Goal: Contribute content

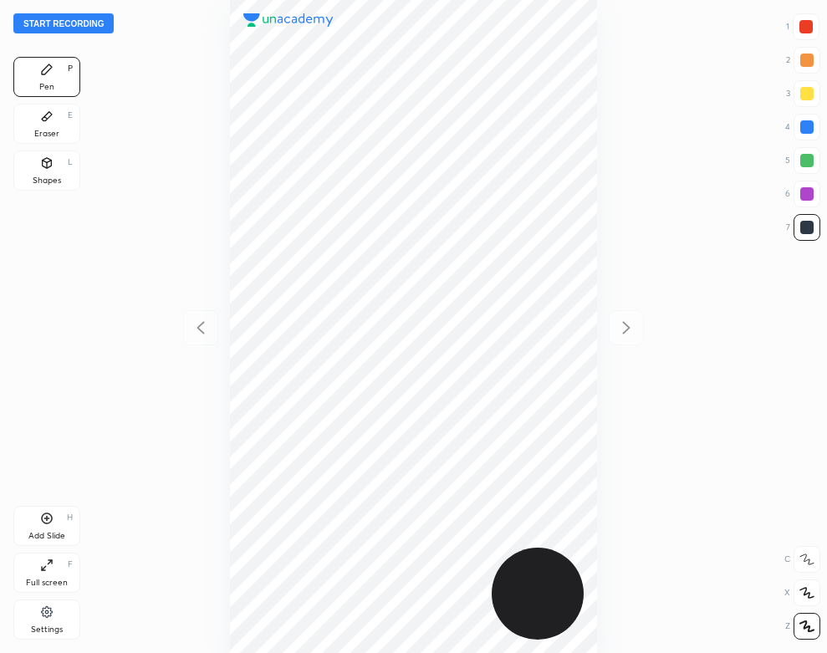
scroll to position [653, 560]
click at [93, 28] on button "Start recording" at bounding box center [63, 23] width 100 height 20
click at [800, 29] on div at bounding box center [806, 26] width 13 height 13
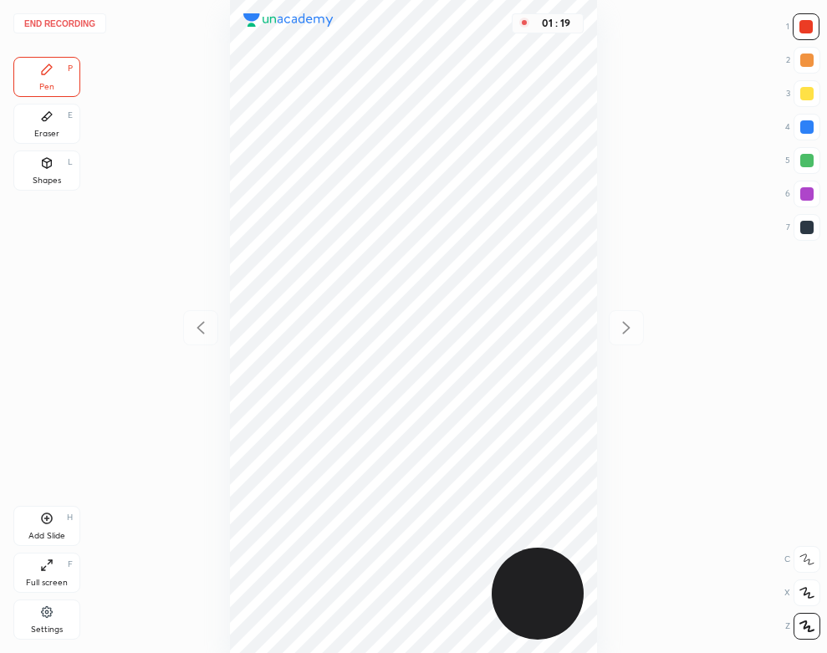
click at [38, 526] on div "Add Slide H" at bounding box center [46, 526] width 67 height 40
click at [194, 324] on icon at bounding box center [201, 328] width 20 height 20
click at [629, 330] on icon at bounding box center [626, 328] width 20 height 20
click at [205, 325] on icon at bounding box center [201, 328] width 20 height 20
click at [622, 333] on icon at bounding box center [626, 328] width 20 height 20
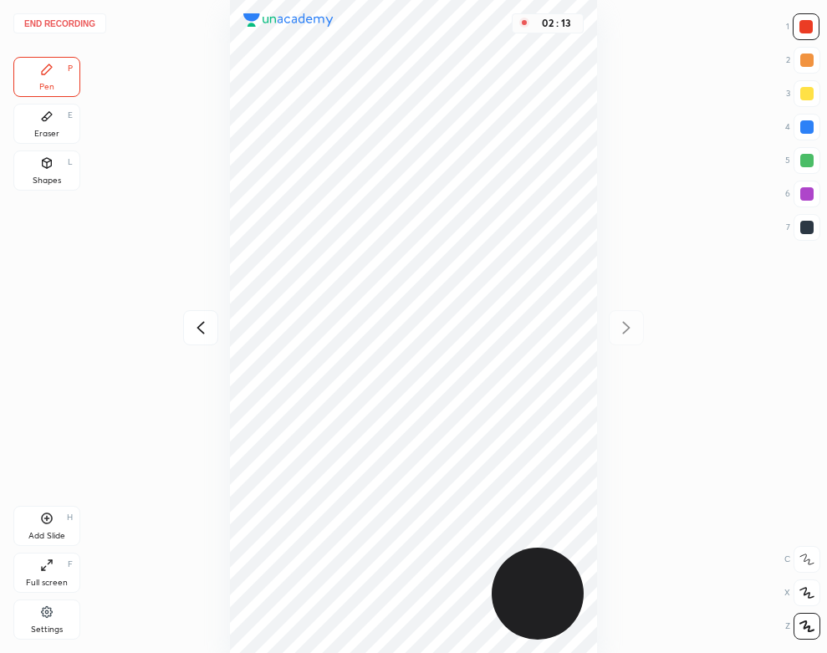
click at [209, 334] on icon at bounding box center [201, 328] width 20 height 20
click at [630, 325] on icon at bounding box center [626, 328] width 20 height 20
click at [32, 100] on div "Pen P Eraser E Shapes L" at bounding box center [46, 127] width 67 height 141
click at [49, 112] on icon at bounding box center [47, 116] width 10 height 9
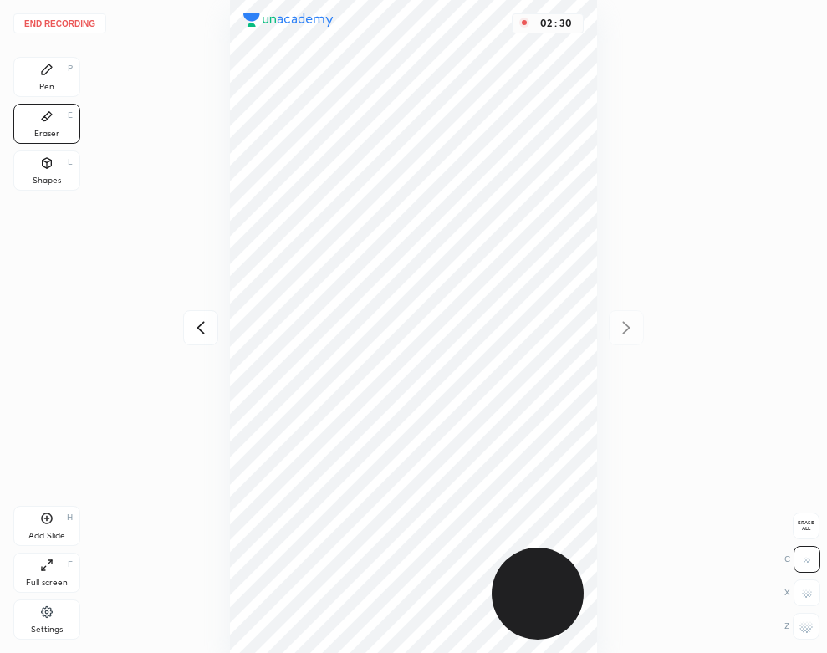
click at [52, 75] on icon at bounding box center [46, 69] width 13 height 13
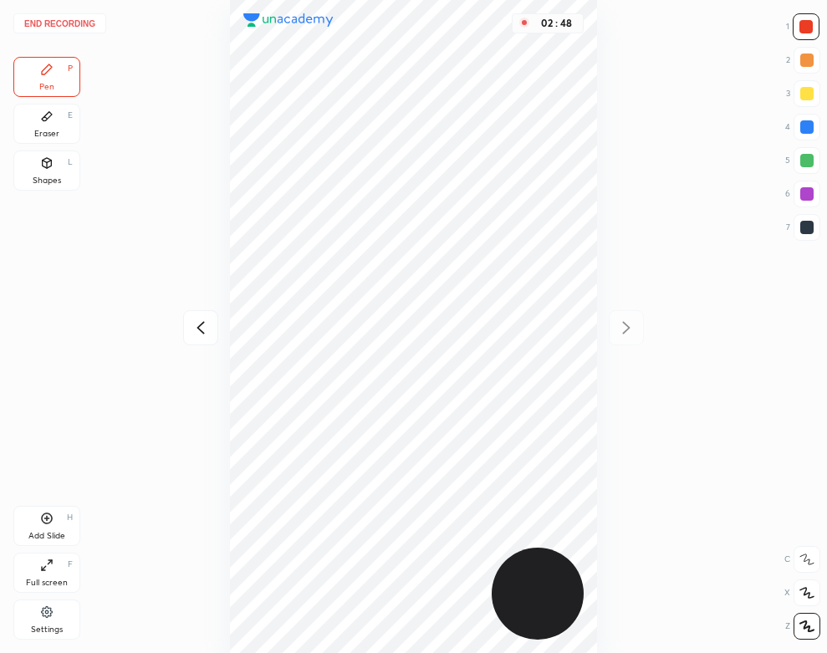
click at [43, 18] on button "End recording" at bounding box center [59, 23] width 93 height 20
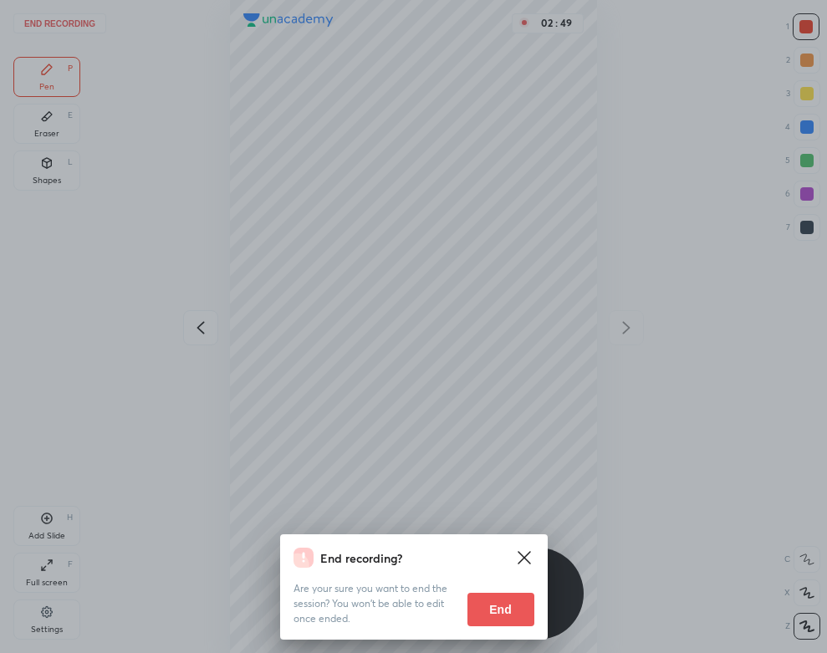
click at [487, 614] on button "End" at bounding box center [501, 609] width 67 height 33
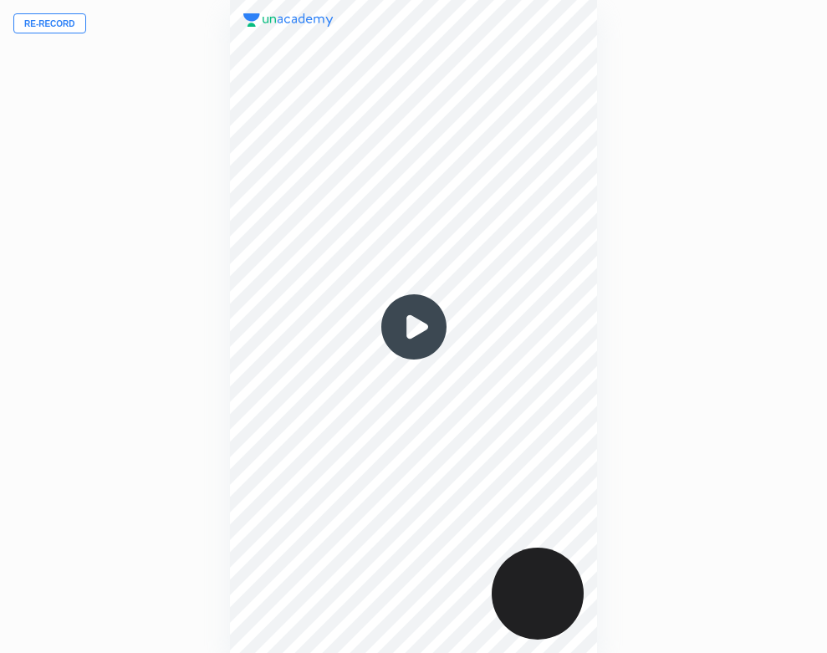
click at [402, 335] on img at bounding box center [414, 327] width 80 height 80
